Goal: Task Accomplishment & Management: Use online tool/utility

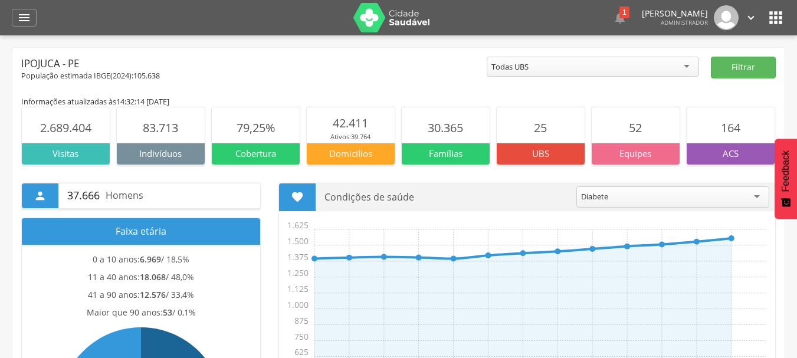
click at [285, 72] on div "População estimada IBGE( 2024 ): 105.638" at bounding box center [253, 76] width 465 height 11
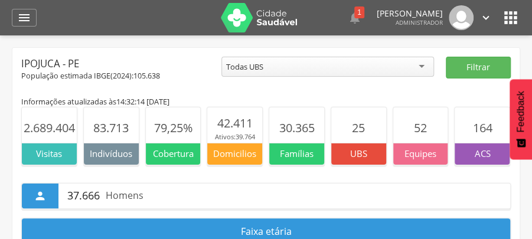
click at [150, 58] on div "Ipojuca - PE" at bounding box center [121, 64] width 200 height 14
drag, startPoint x: 84, startPoint y: 78, endPoint x: 119, endPoint y: 78, distance: 34.8
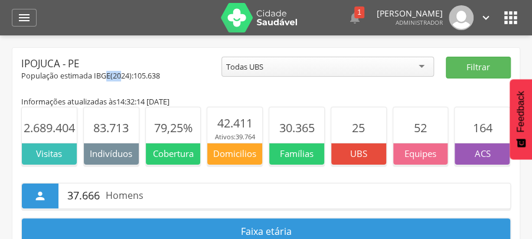
click at [119, 78] on div "População estimada IBGE( 2024 ): 105.638" at bounding box center [121, 76] width 200 height 11
click at [143, 59] on div "Ipojuca - PE" at bounding box center [121, 64] width 200 height 14
click at [24, 19] on icon "" at bounding box center [24, 18] width 14 height 14
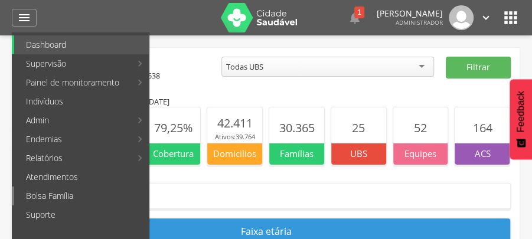
click at [79, 194] on link "Bolsa Família" at bounding box center [81, 195] width 135 height 19
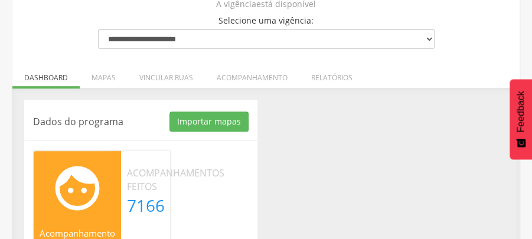
scroll to position [67, 0]
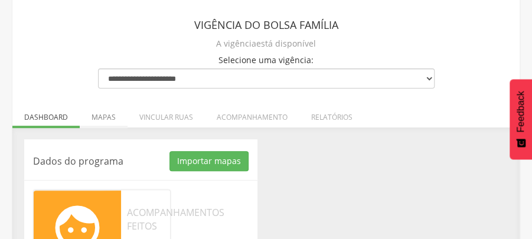
click at [101, 117] on li "Mapas" at bounding box center [104, 114] width 48 height 28
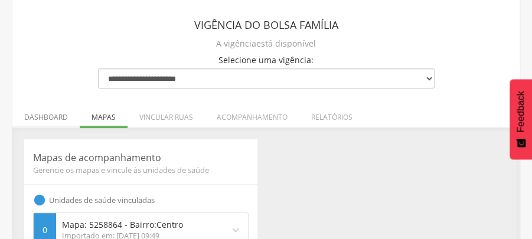
click at [48, 117] on li "Dashboard" at bounding box center [45, 114] width 67 height 28
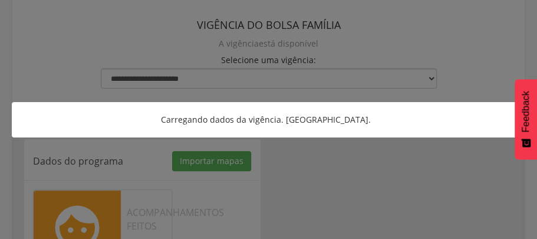
click at [336, 173] on div at bounding box center [268, 119] width 537 height 239
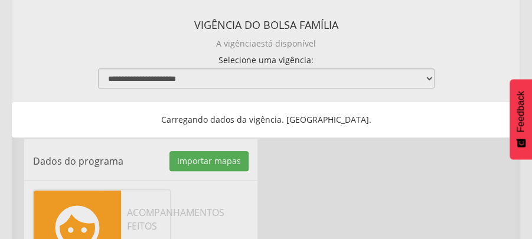
click at [336, 173] on div "Dados do programa Importar mapas As ruas do(s) mapa(s) estão sendo processadas.…" at bounding box center [265, 242] width 501 height 206
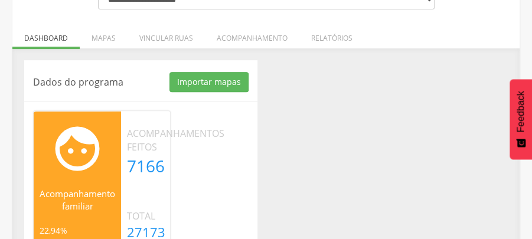
scroll to position [185, 0]
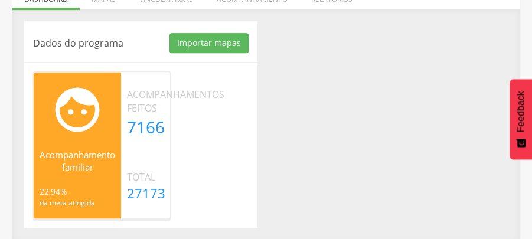
click at [247, 183] on div "As ruas do(s) mapa(s) estão sendo processadas. Volte em alguns minutos.  Acomp…" at bounding box center [140, 144] width 233 height 147
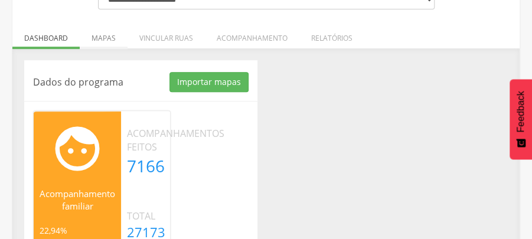
scroll to position [107, 0]
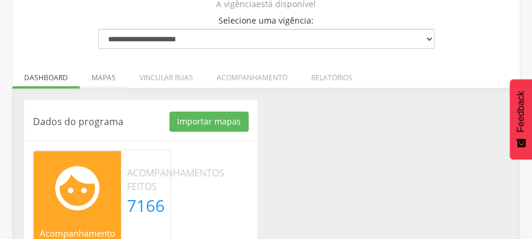
click at [107, 78] on li "Mapas" at bounding box center [104, 75] width 48 height 28
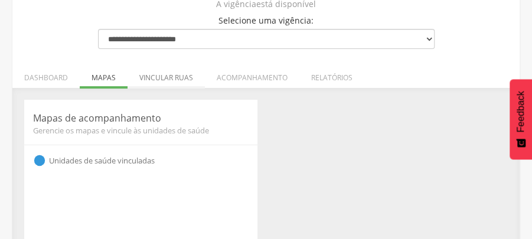
click at [155, 84] on li "Vincular ruas" at bounding box center [165, 75] width 77 height 28
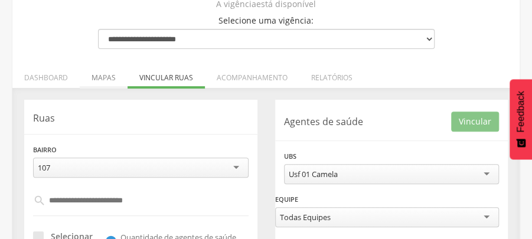
click at [100, 78] on li "Mapas" at bounding box center [104, 75] width 48 height 28
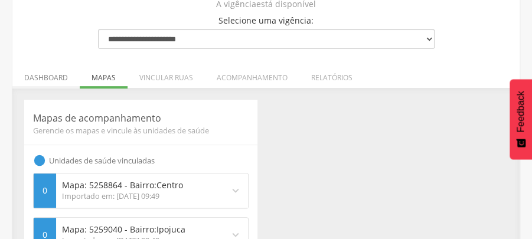
click at [47, 83] on li "Dashboard" at bounding box center [45, 75] width 67 height 28
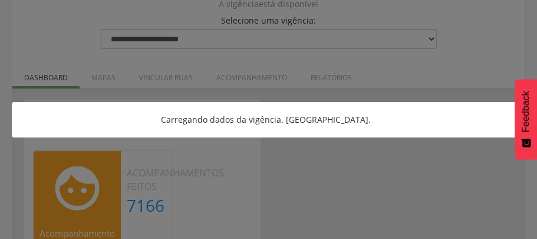
click at [328, 174] on div at bounding box center [268, 119] width 537 height 239
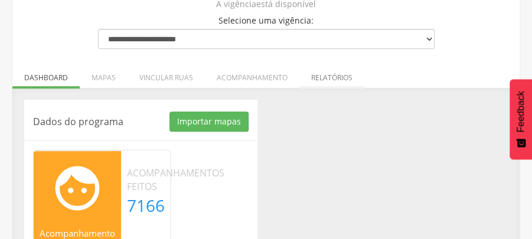
scroll to position [67, 0]
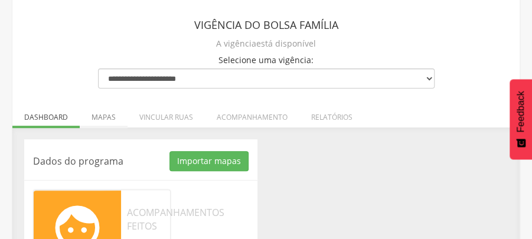
click at [93, 119] on li "Mapas" at bounding box center [104, 114] width 48 height 28
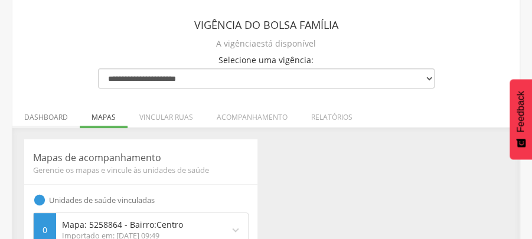
click at [55, 118] on li "Dashboard" at bounding box center [45, 114] width 67 height 28
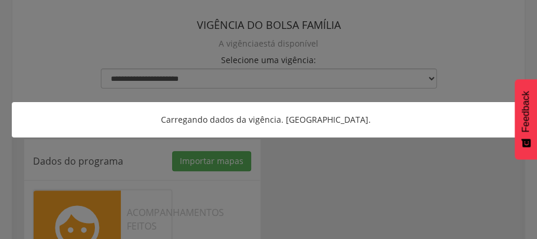
click at [370, 173] on div at bounding box center [268, 119] width 537 height 239
click at [366, 171] on div at bounding box center [268, 119] width 537 height 239
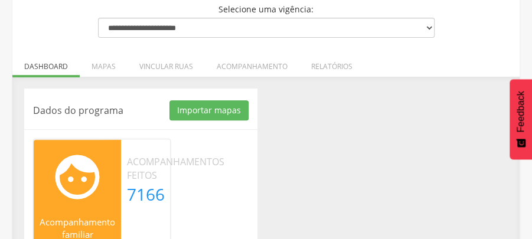
scroll to position [0, 0]
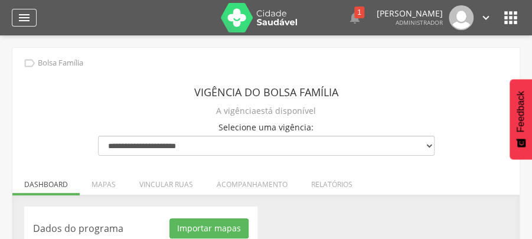
click at [22, 22] on icon "" at bounding box center [24, 18] width 14 height 14
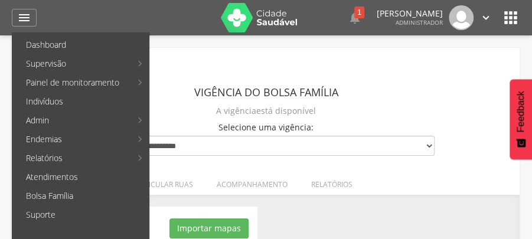
click at [424, 71] on div "**********" at bounding box center [266, 125] width 354 height 110
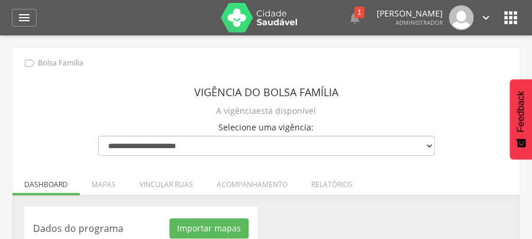
scroll to position [185, 0]
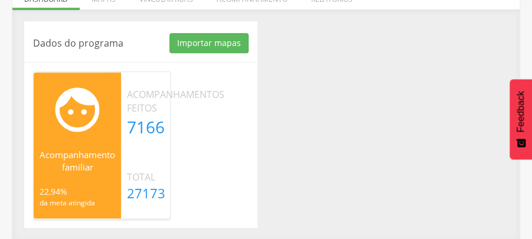
click at [340, 169] on div "Dados do programa Importar mapas As ruas do(s) mapa(s) estão sendo processadas.…" at bounding box center [265, 124] width 501 height 206
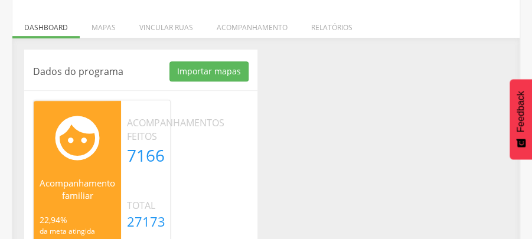
scroll to position [118, 0]
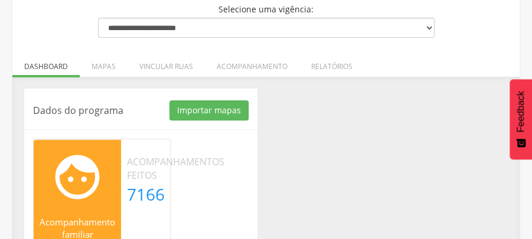
click at [34, 62] on ul "Dashboard Mapas Vincular ruas Acompanhamento Relatórios" at bounding box center [265, 66] width 507 height 10
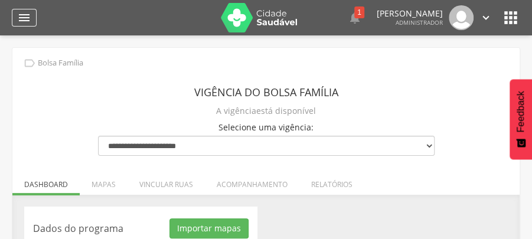
click at [20, 22] on icon "" at bounding box center [24, 18] width 14 height 14
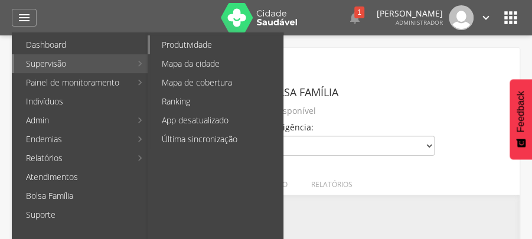
click at [184, 46] on link "Produtividade" at bounding box center [216, 44] width 133 height 19
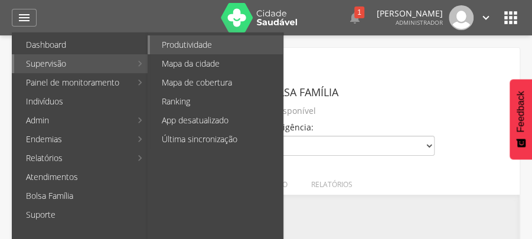
type input "**********"
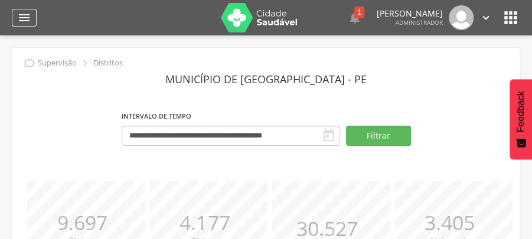
click at [22, 22] on icon "" at bounding box center [24, 18] width 14 height 14
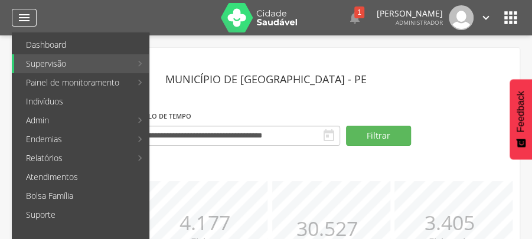
click at [26, 22] on icon "" at bounding box center [24, 18] width 14 height 14
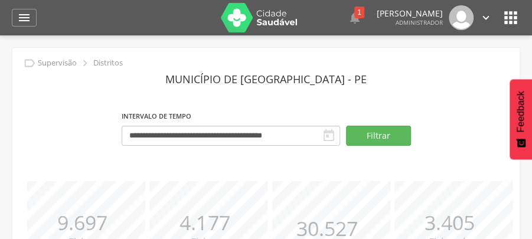
click at [51, 70] on header "Município de [GEOGRAPHIC_DATA] - PE" at bounding box center [265, 78] width 489 height 21
click at [49, 64] on p "Supervisão" at bounding box center [57, 62] width 39 height 9
click at [24, 21] on icon "" at bounding box center [24, 18] width 14 height 14
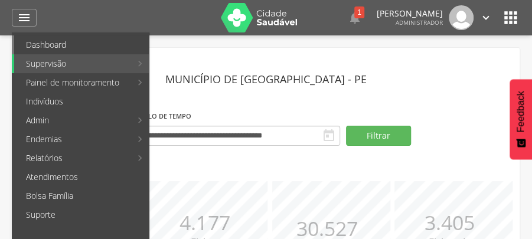
click at [32, 48] on link "Dashboard" at bounding box center [81, 44] width 135 height 19
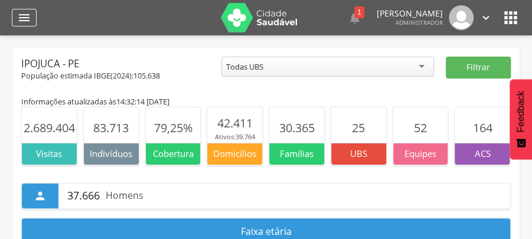
click at [19, 18] on icon "" at bounding box center [24, 18] width 14 height 14
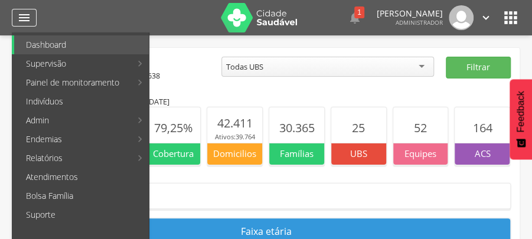
click at [20, 18] on icon "" at bounding box center [24, 18] width 14 height 14
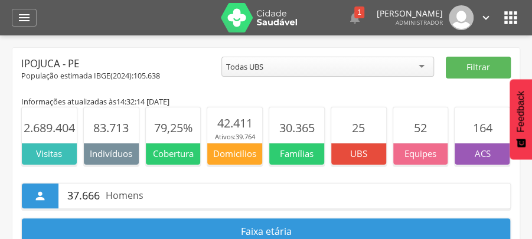
click at [21, 21] on icon "" at bounding box center [24, 18] width 14 height 14
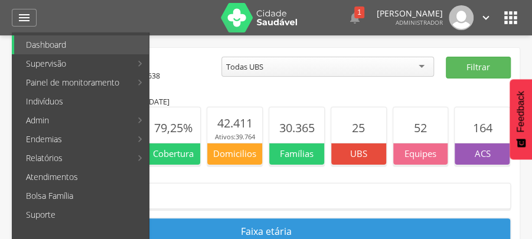
click at [185, 60] on div "Ipojuca - PE" at bounding box center [121, 64] width 200 height 14
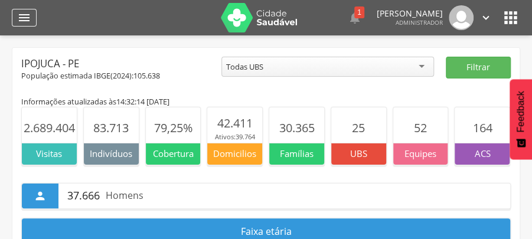
click at [21, 11] on icon "" at bounding box center [24, 18] width 14 height 14
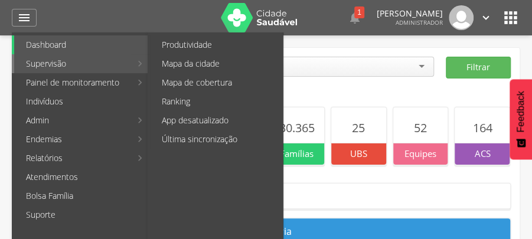
click at [106, 64] on link "Supervisão" at bounding box center [72, 63] width 117 height 19
click at [181, 45] on link "Produtividade" at bounding box center [216, 44] width 133 height 19
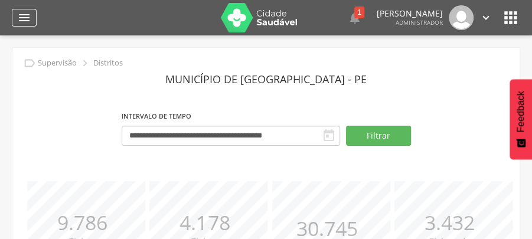
click at [31, 14] on div "" at bounding box center [24, 18] width 25 height 18
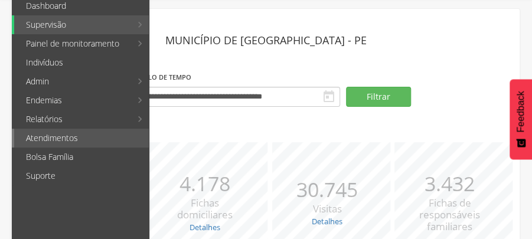
scroll to position [78, 0]
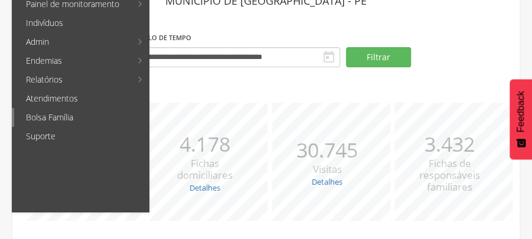
click at [66, 116] on link "Bolsa Família" at bounding box center [81, 117] width 135 height 19
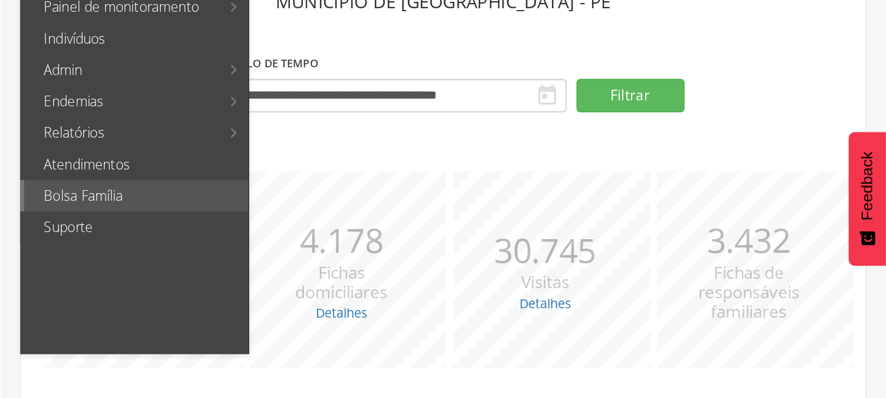
scroll to position [35, 0]
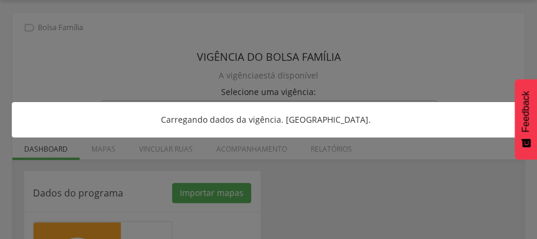
click at [326, 199] on div at bounding box center [268, 119] width 537 height 239
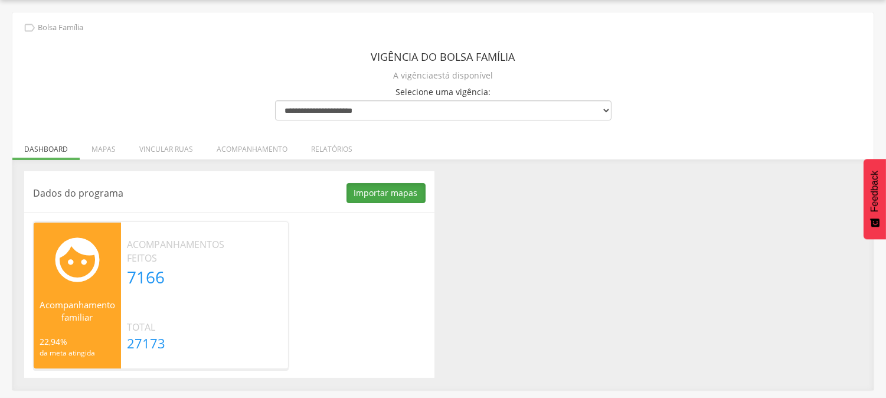
click at [375, 191] on button "Importar mapas" at bounding box center [385, 193] width 79 height 20
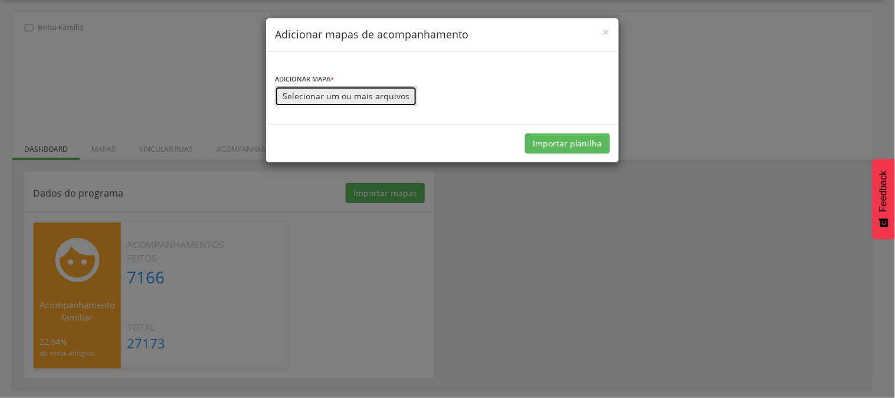
click at [314, 91] on button "Selecionar um ou mais arquivos" at bounding box center [346, 96] width 142 height 20
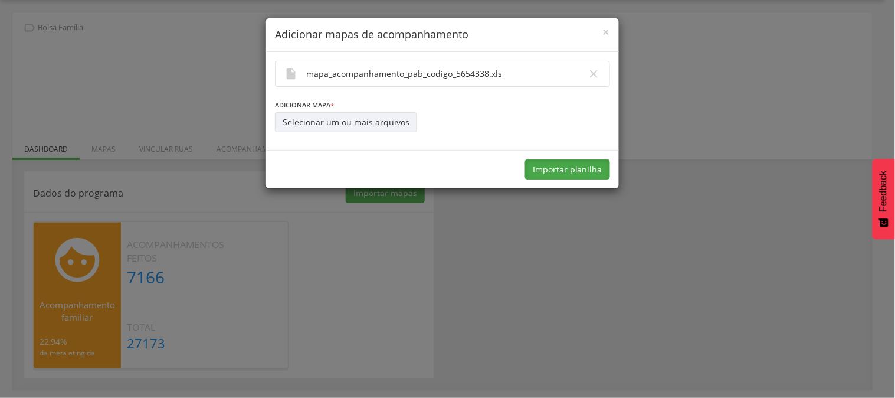
click at [571, 173] on button "Importar planilha" at bounding box center [567, 169] width 85 height 20
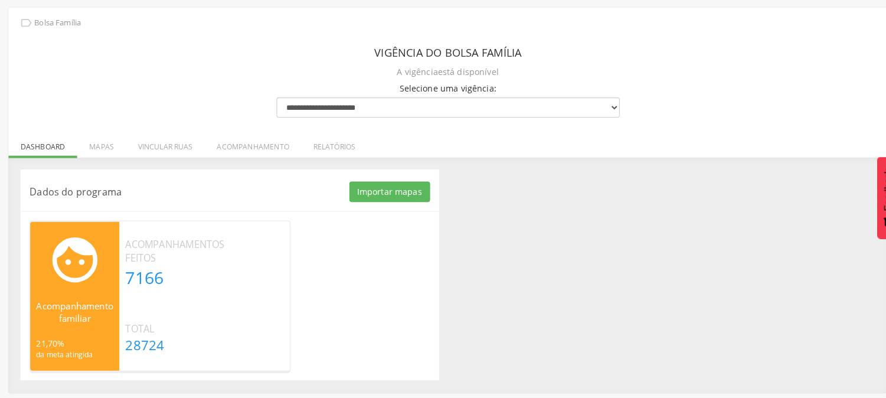
scroll to position [35, 0]
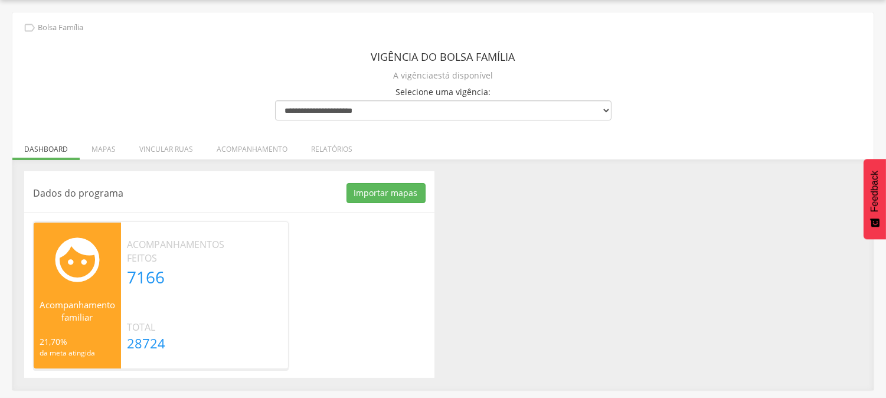
click at [516, 263] on div "Dados do programa Importar mapas As ruas do(s) mapa(s) estão sendo processadas.…" at bounding box center [442, 274] width 855 height 206
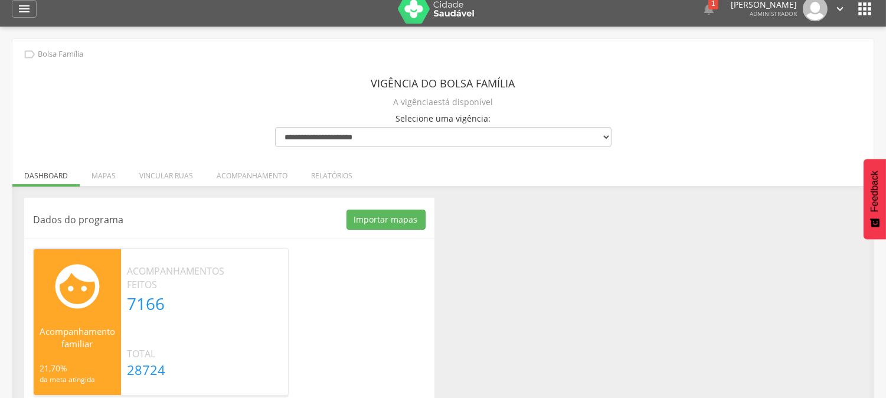
scroll to position [0, 0]
